Goal: Task Accomplishment & Management: Manage account settings

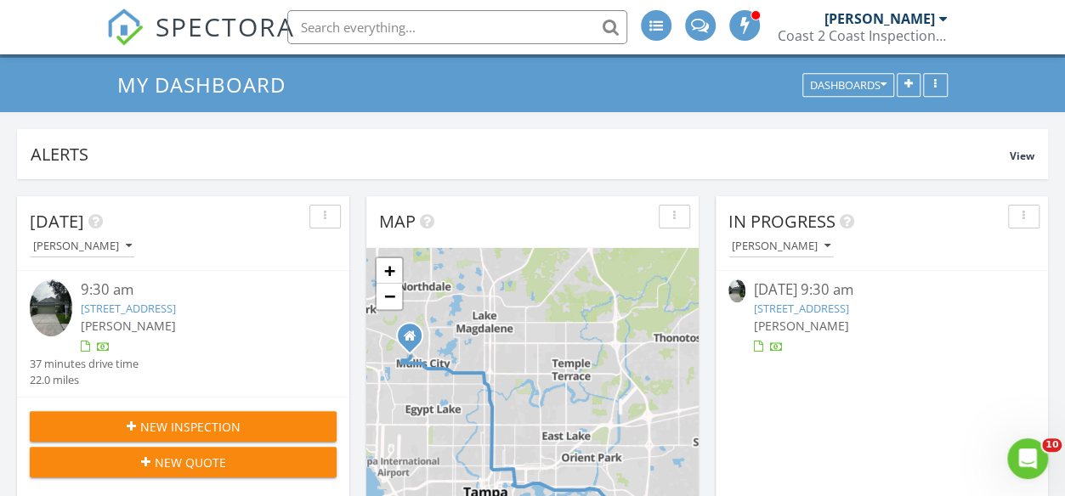
scroll to position [170, 0]
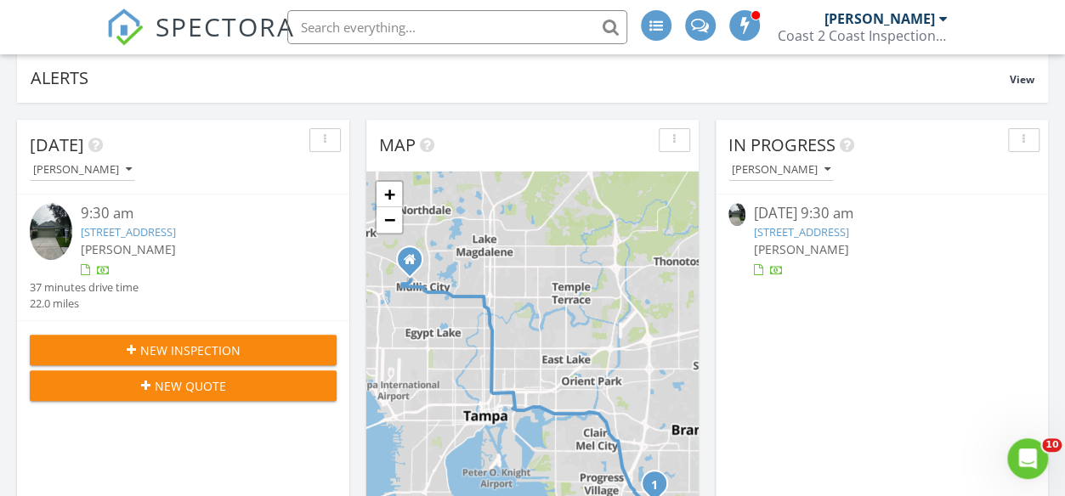
click at [176, 237] on link "6628 Summer Haven Dr, Riverview, FL 33578" at bounding box center [128, 231] width 95 height 15
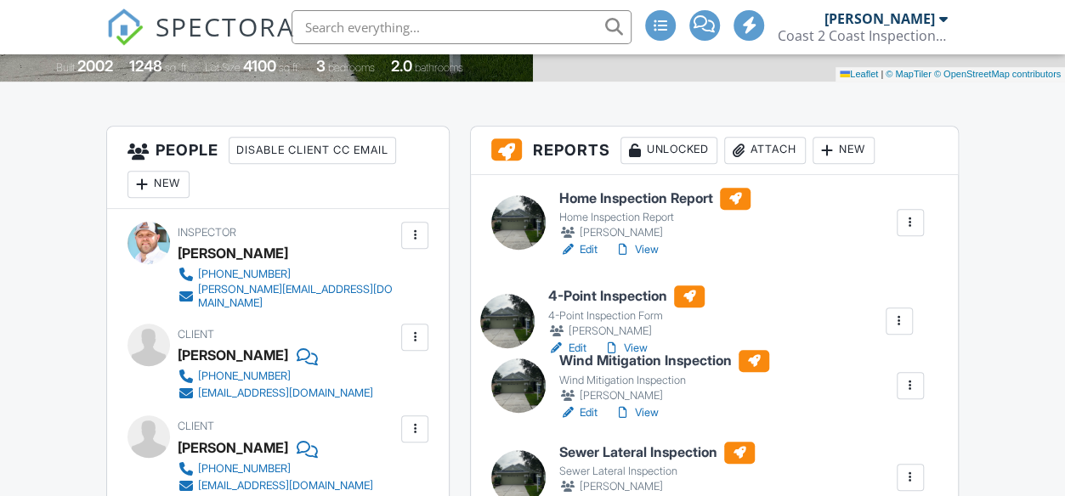
drag, startPoint x: 848, startPoint y: 389, endPoint x: 833, endPoint y: 304, distance: 86.2
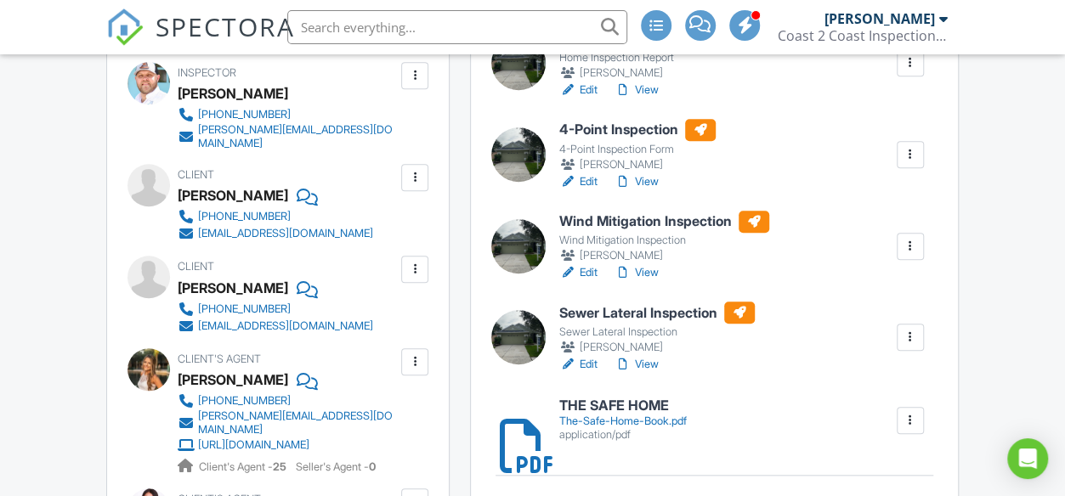
scroll to position [680, 0]
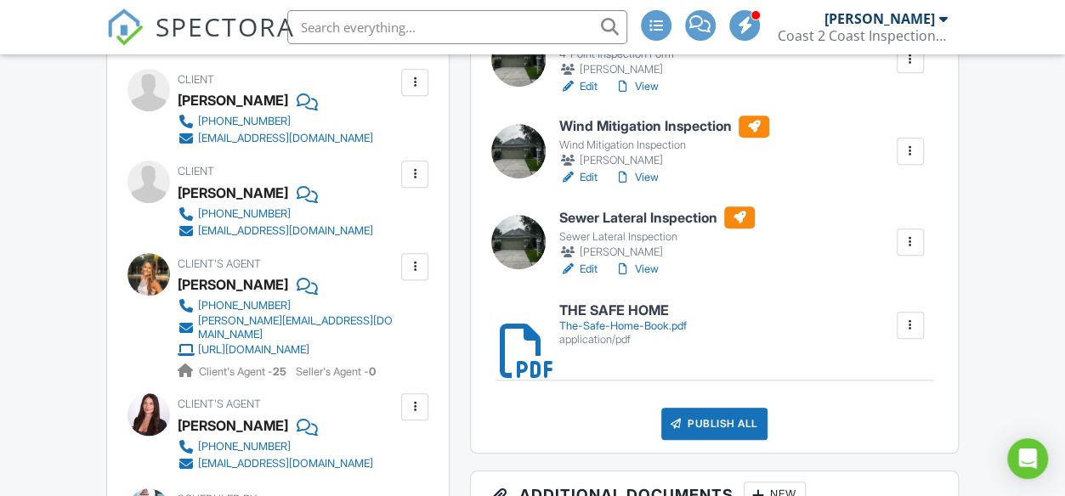
click at [590, 269] on link "Edit" at bounding box center [578, 269] width 38 height 17
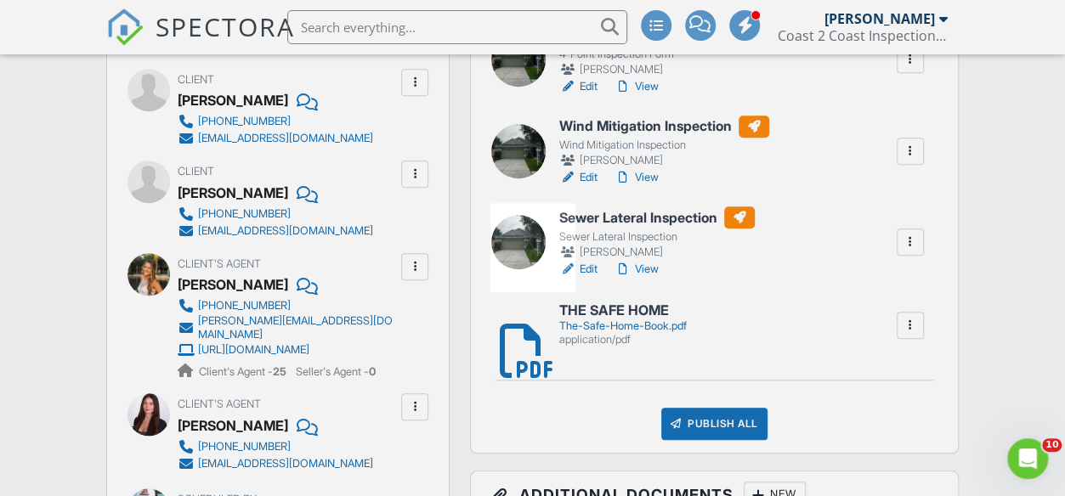
scroll to position [0, 0]
